Goal: Find specific page/section: Find specific page/section

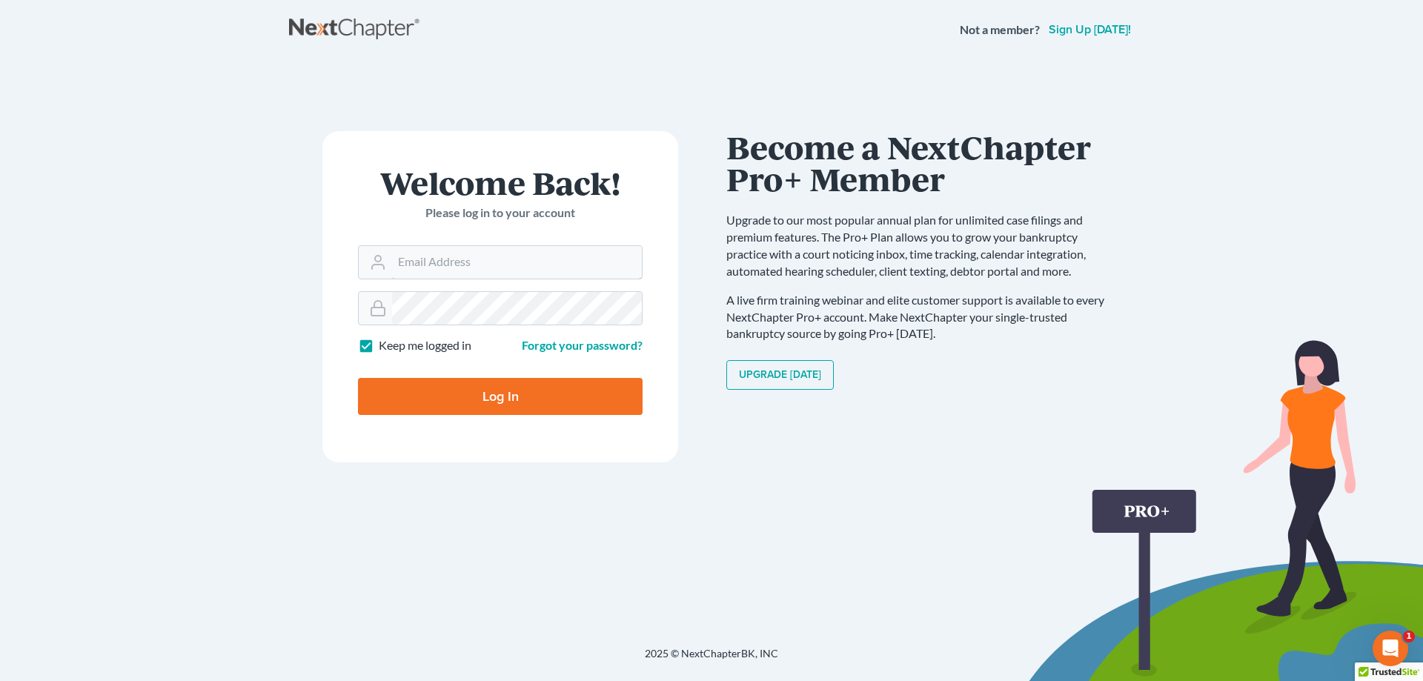
type input "[EMAIL_ADDRESS][DOMAIN_NAME]"
click at [503, 388] on input "Log In" at bounding box center [500, 396] width 285 height 37
type input "Thinking..."
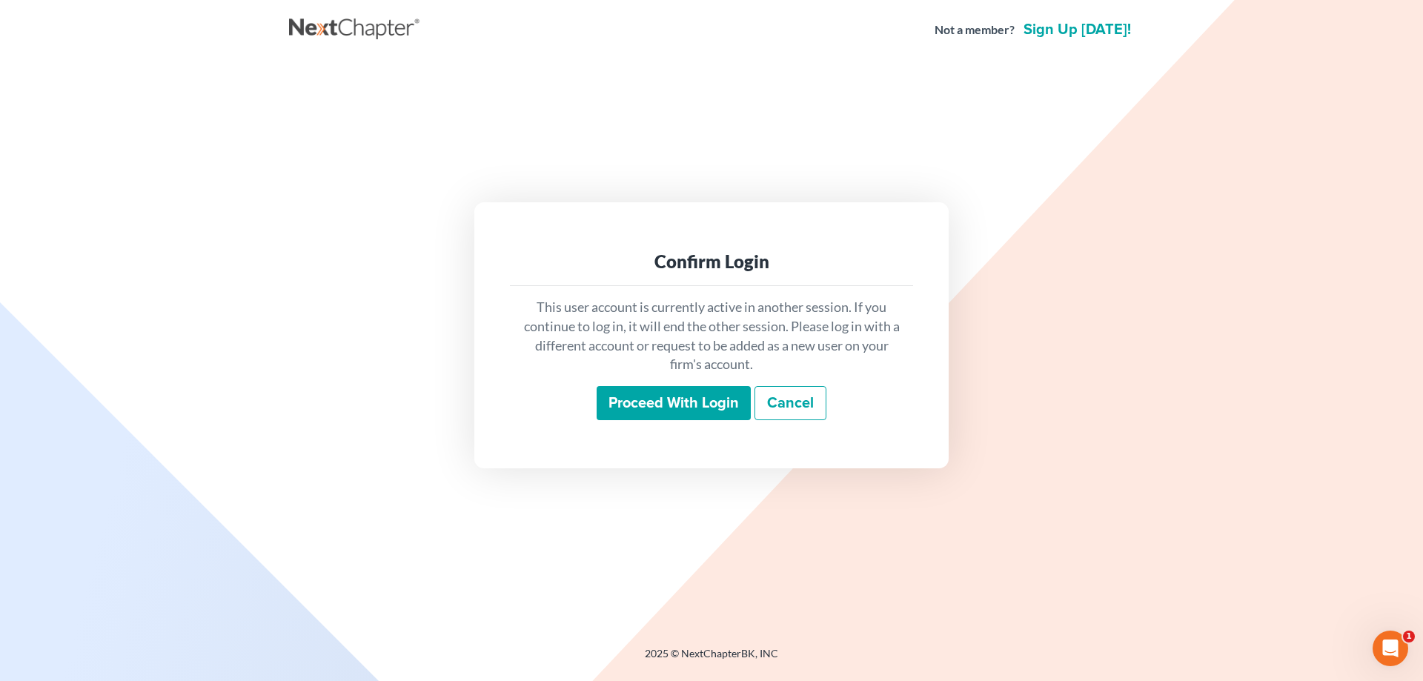
click at [664, 405] on input "Proceed with login" at bounding box center [674, 403] width 154 height 34
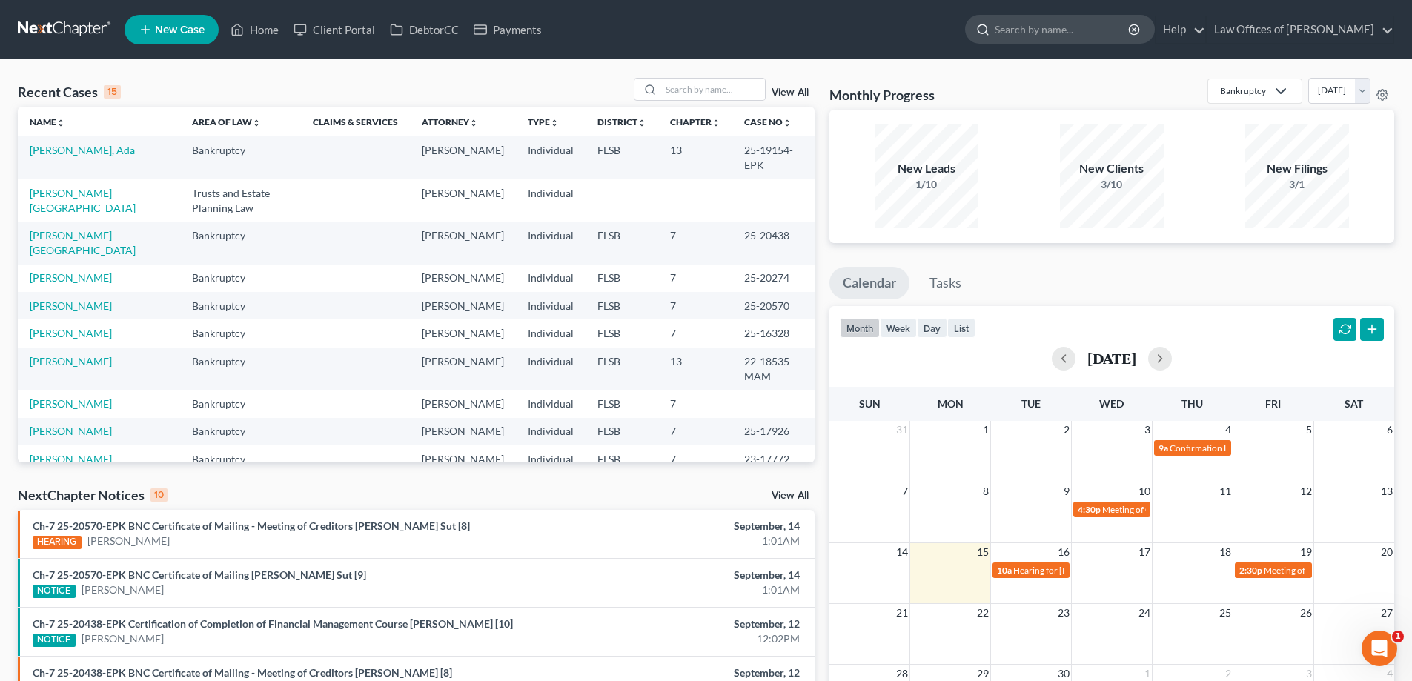
click at [1055, 27] on input "search" at bounding box center [1063, 29] width 136 height 27
type input "white"
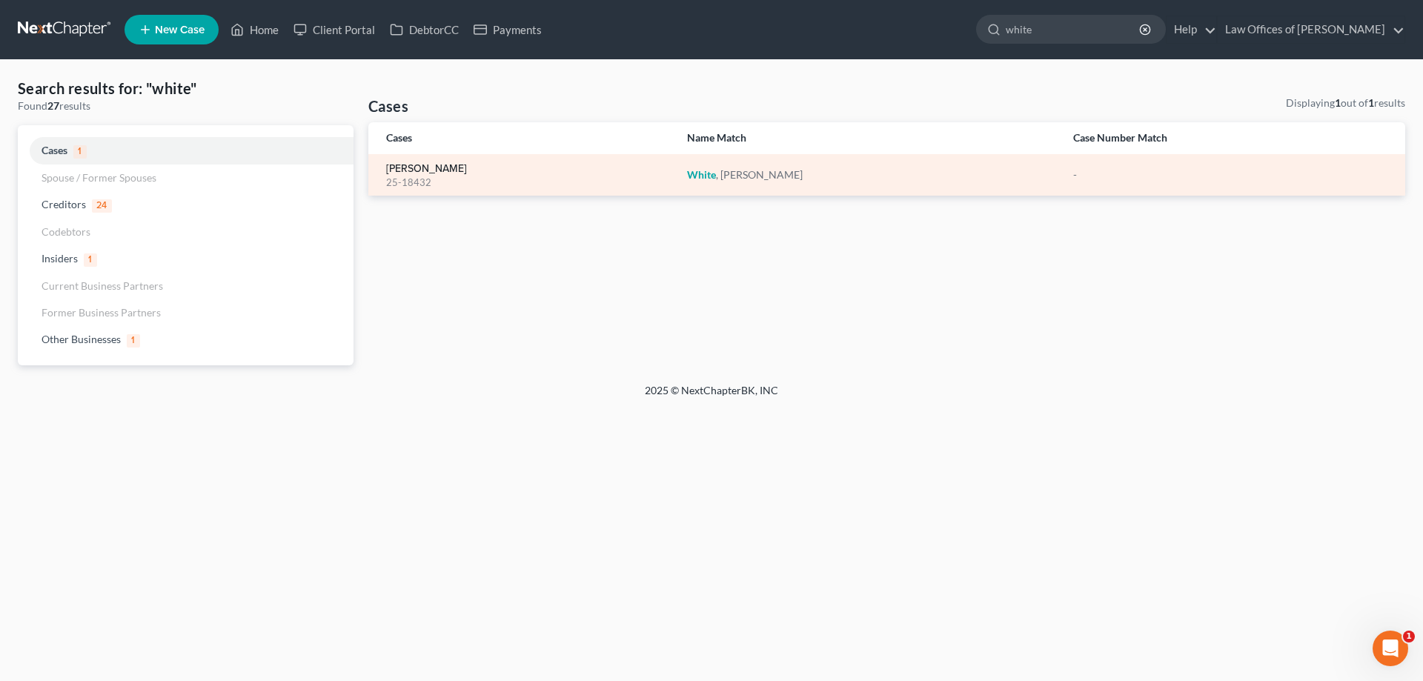
click at [415, 165] on link "[PERSON_NAME]" at bounding box center [426, 169] width 81 height 10
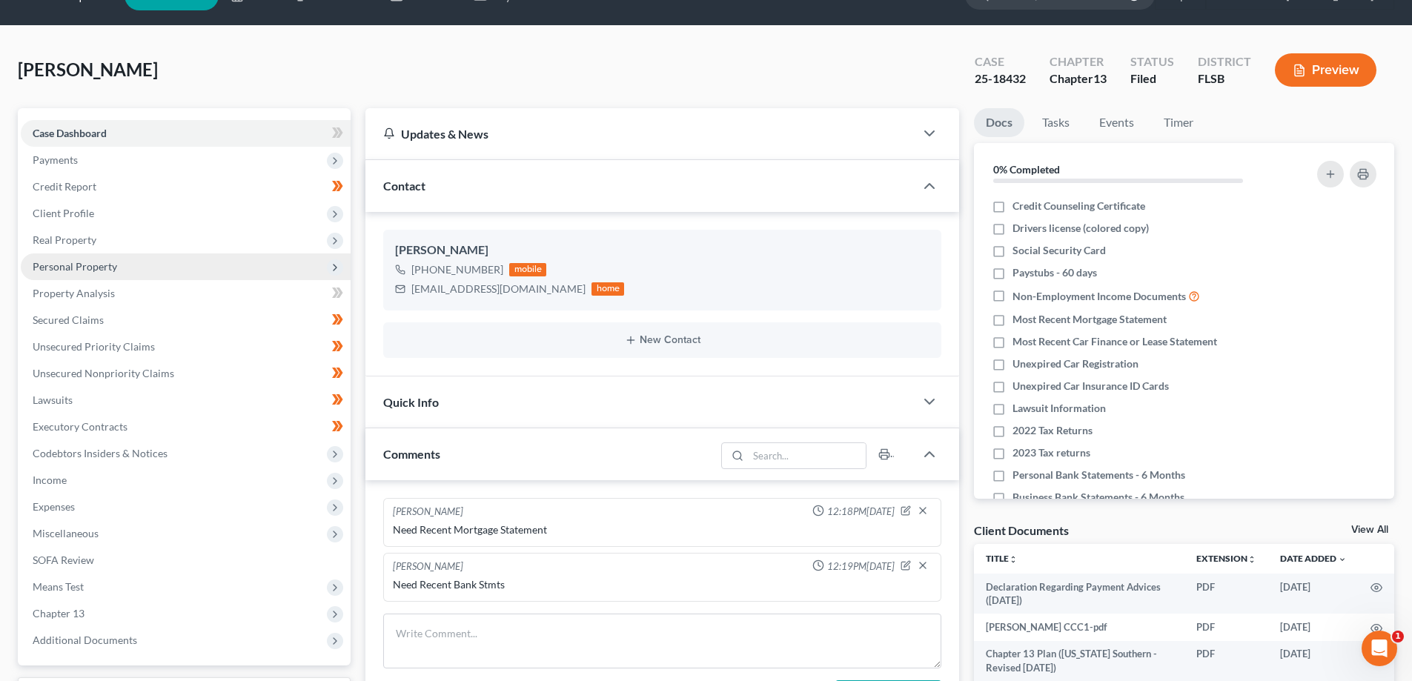
scroll to position [148, 0]
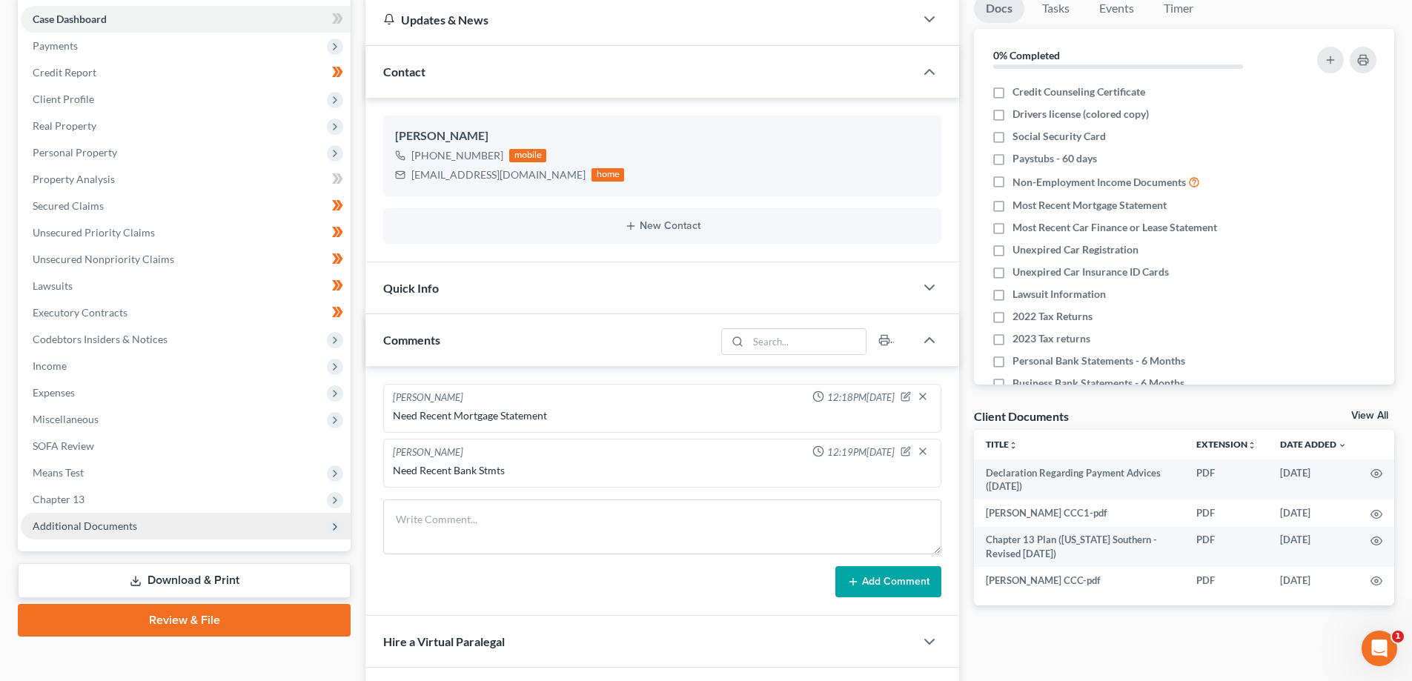
click at [120, 533] on span "Additional Documents" at bounding box center [186, 526] width 330 height 27
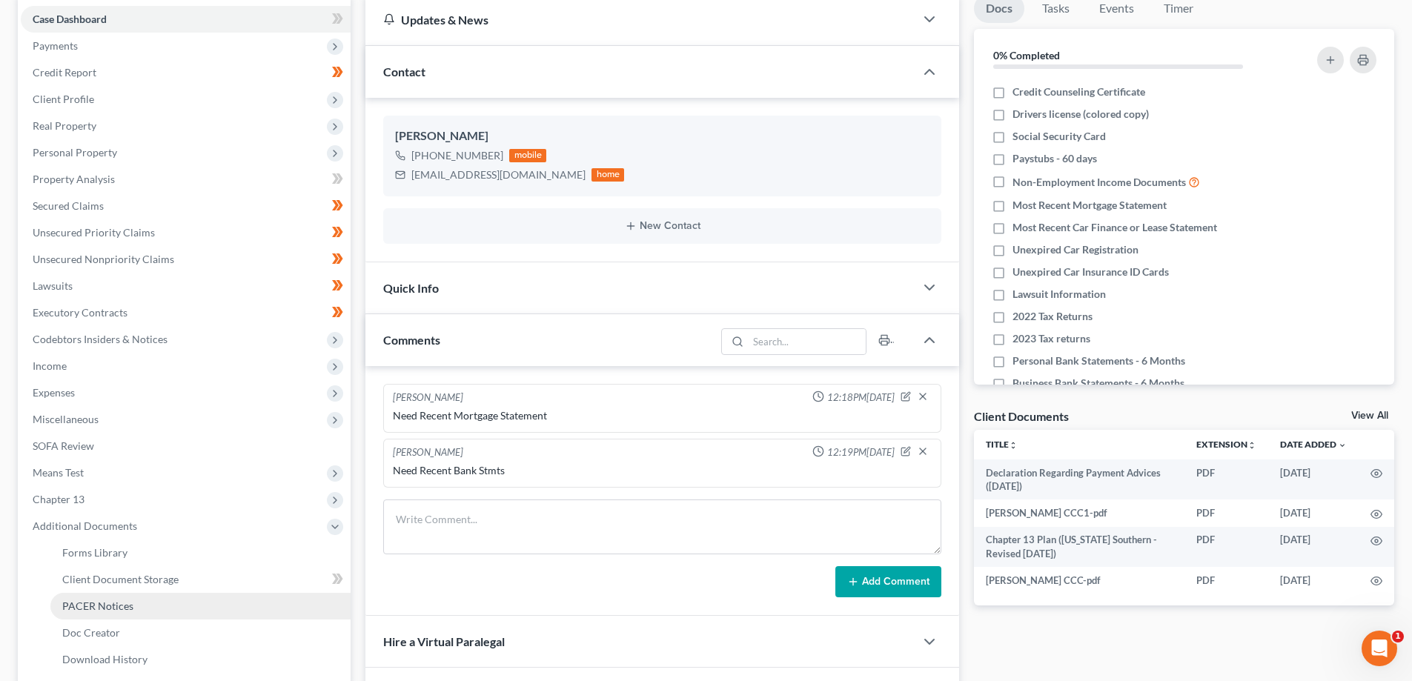
click at [106, 606] on span "PACER Notices" at bounding box center [97, 606] width 71 height 13
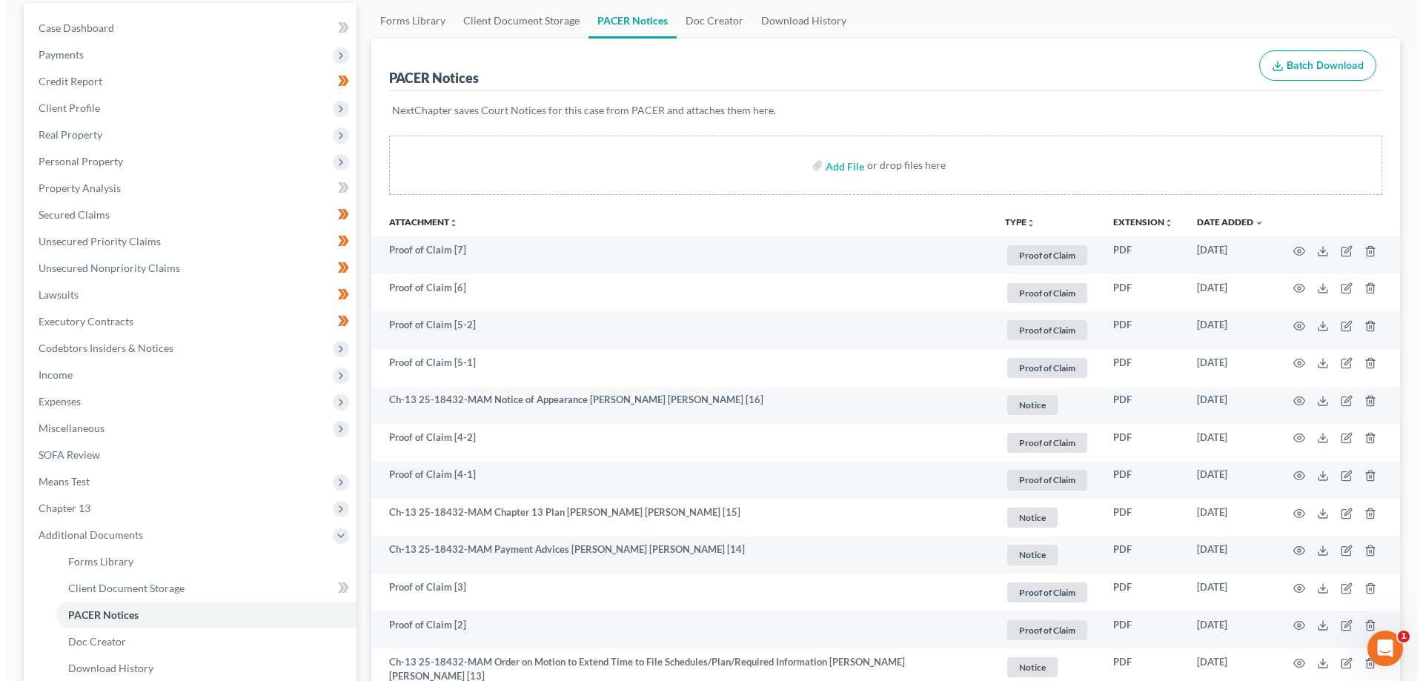
scroll to position [148, 0]
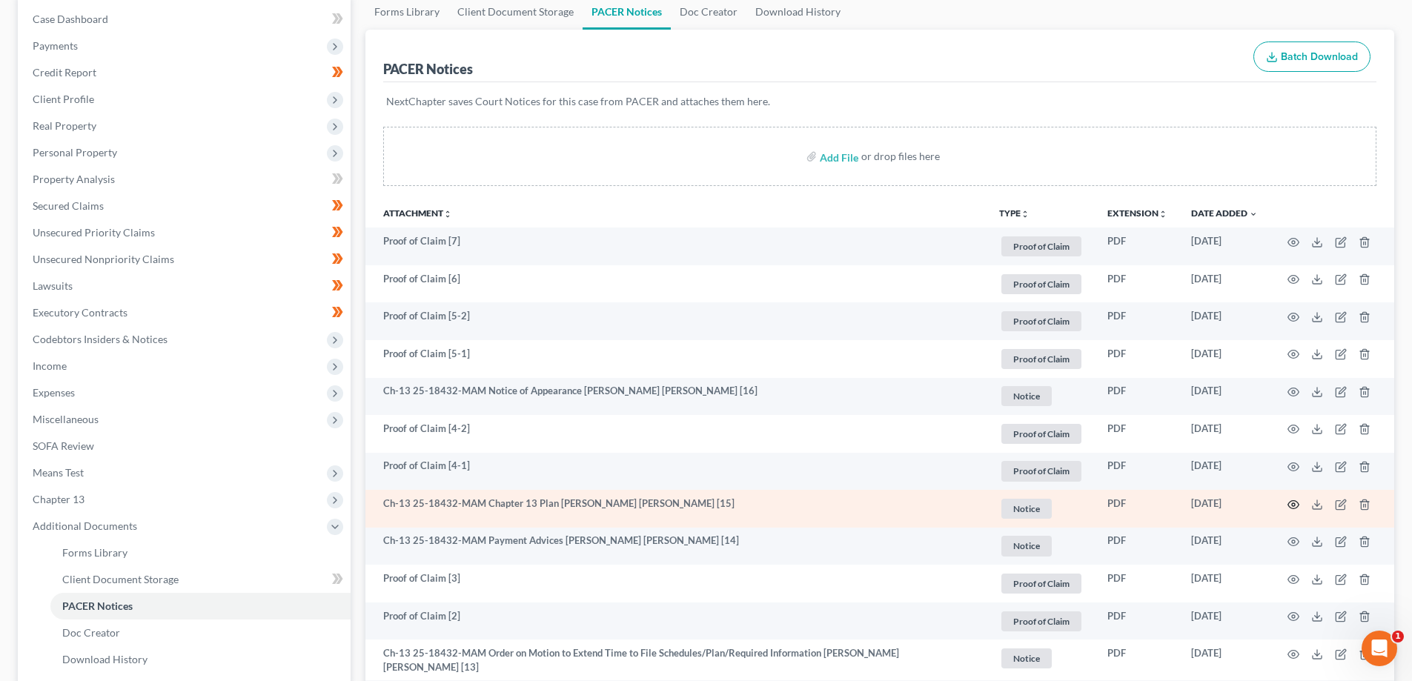
click at [1293, 503] on circle "button" at bounding box center [1293, 504] width 3 height 3
